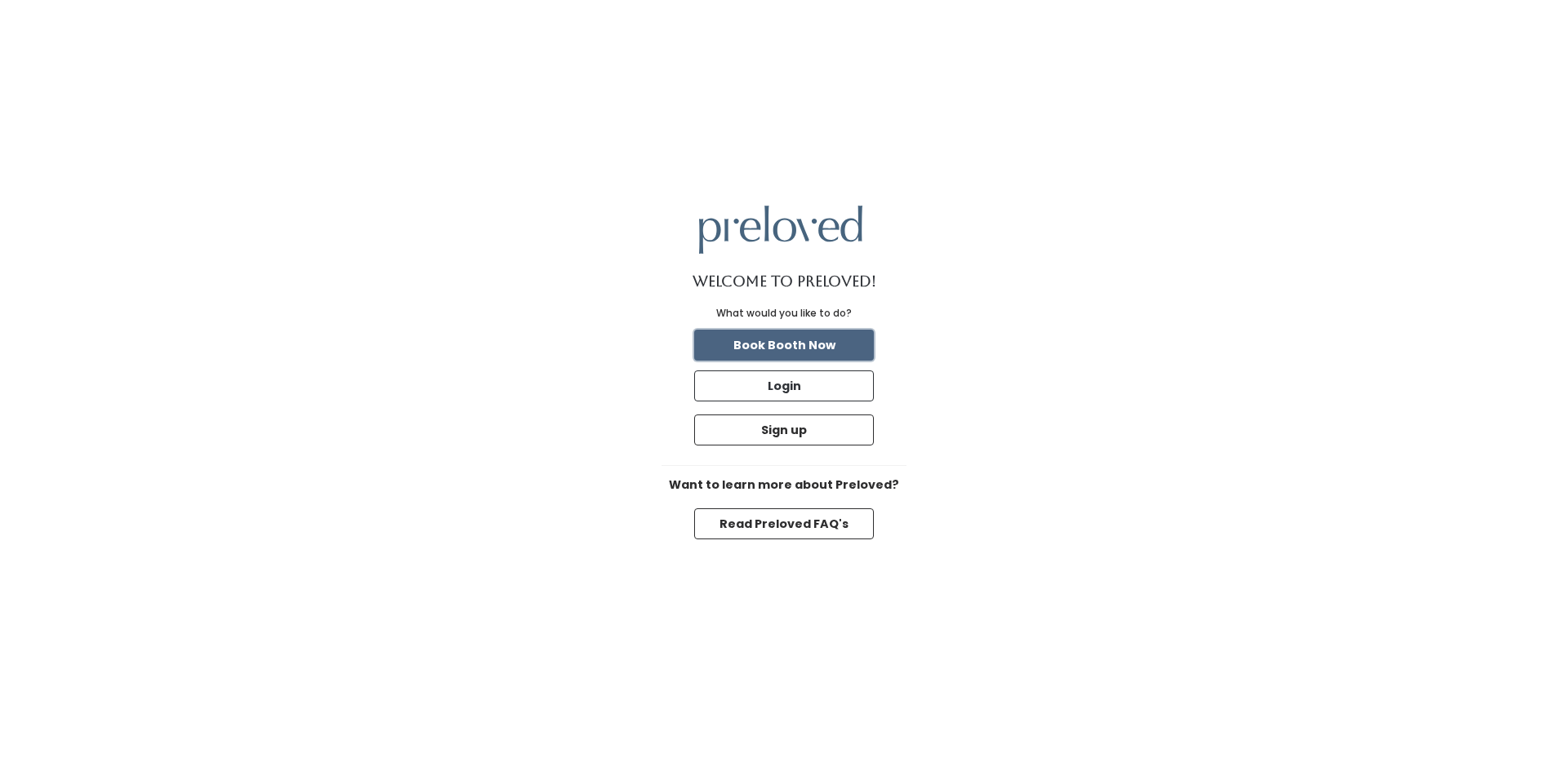
click at [794, 346] on button "Book Booth Now" at bounding box center [784, 346] width 179 height 31
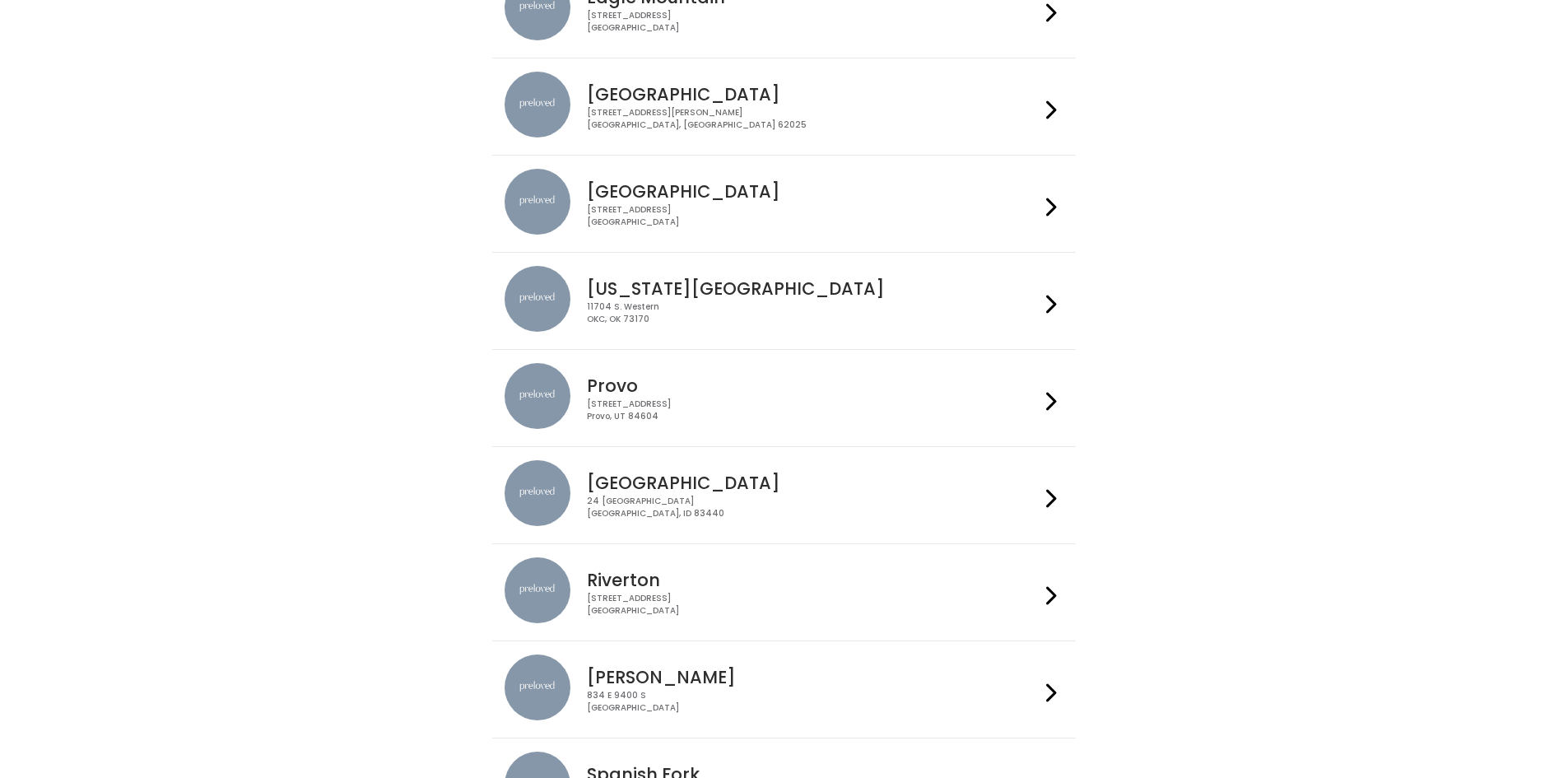
scroll to position [372, 0]
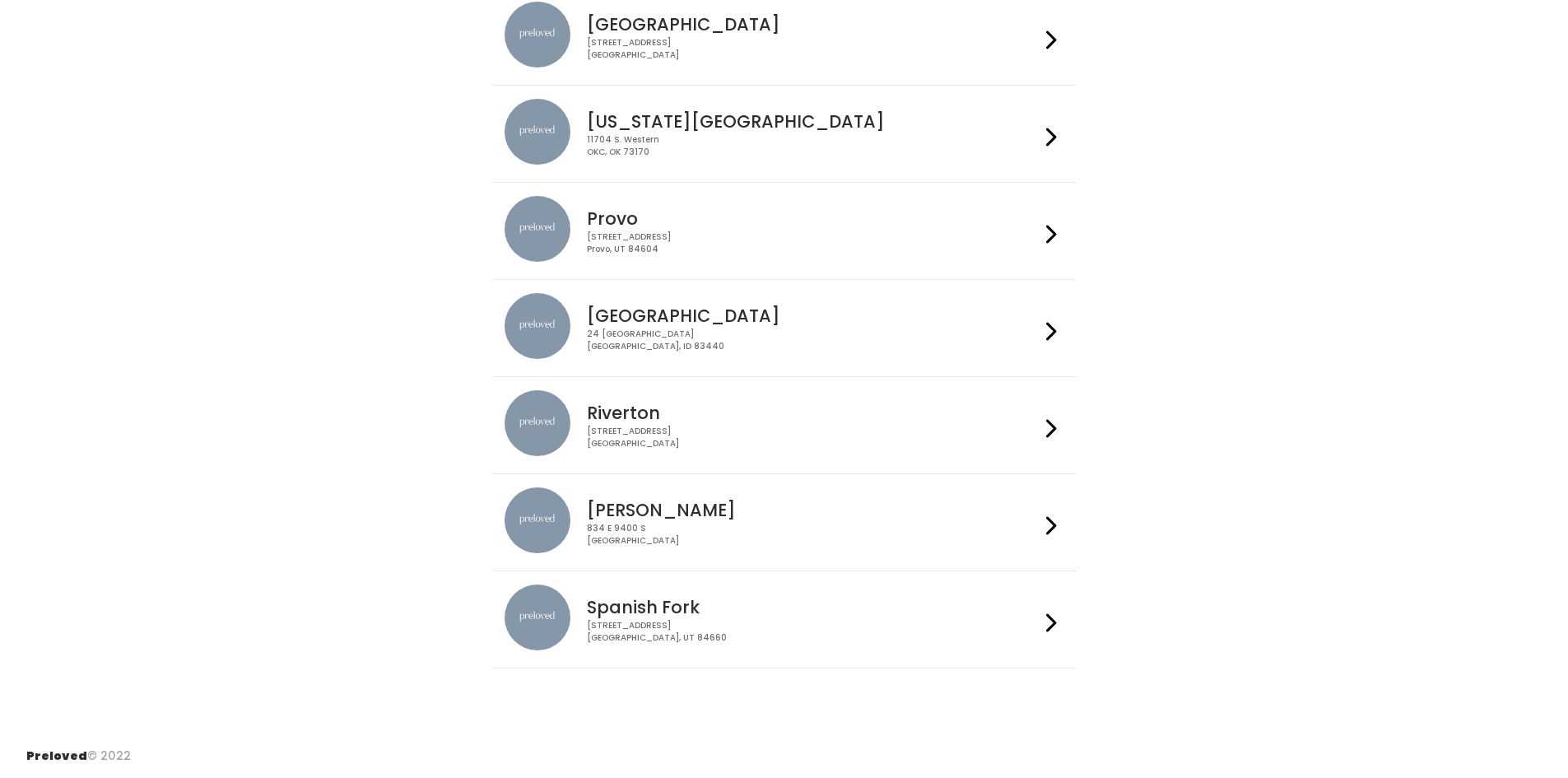
click at [1054, 618] on icon at bounding box center [1051, 623] width 11 height 24
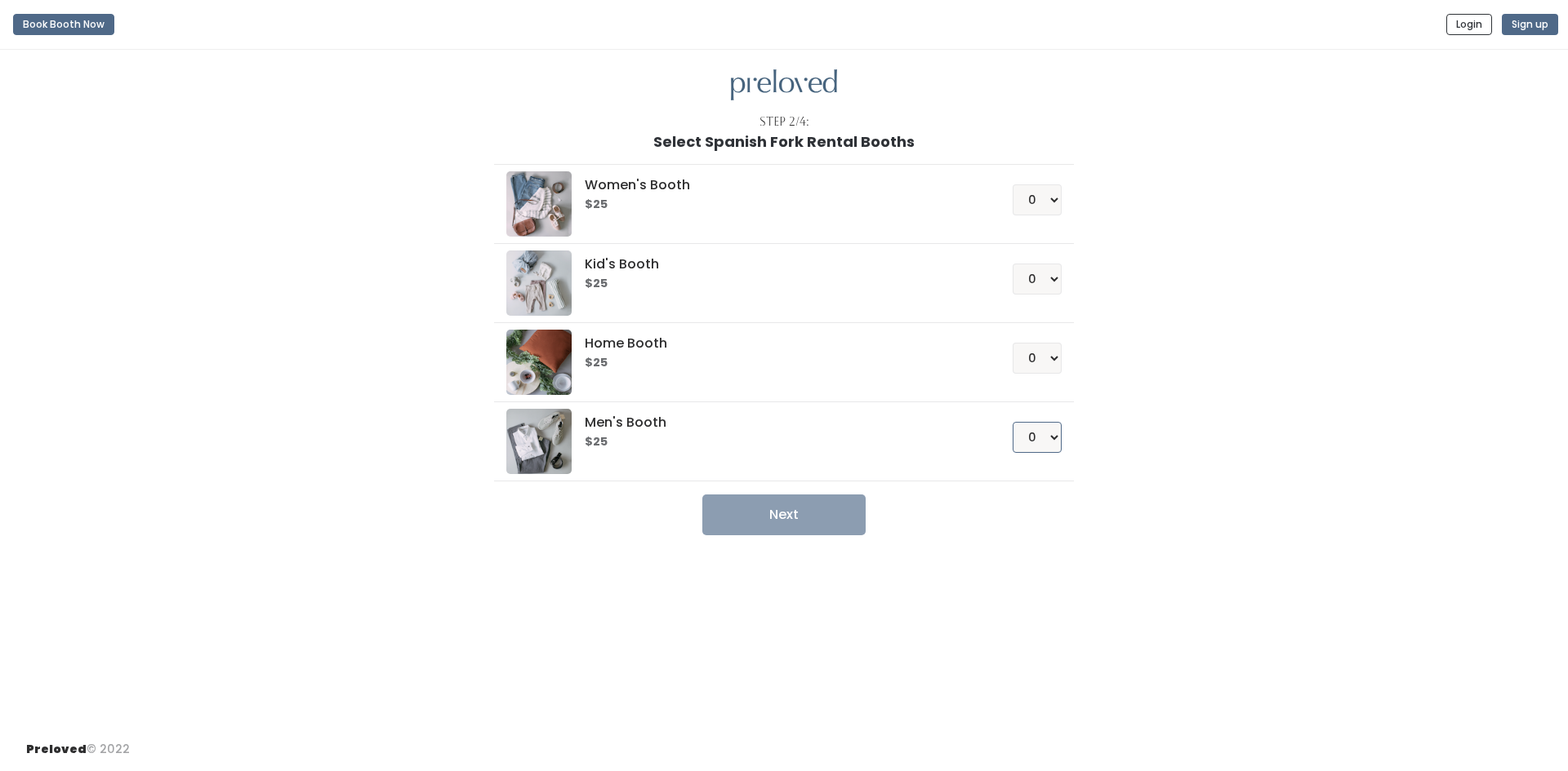
click at [1054, 436] on select "0 1 2 3 4" at bounding box center [1037, 437] width 49 height 31
select select "1"
click at [1013, 422] on select "0 1 2 3 4" at bounding box center [1037, 437] width 49 height 31
click at [802, 515] on button "Next" at bounding box center [784, 515] width 164 height 41
